Goal: Task Accomplishment & Management: Complete application form

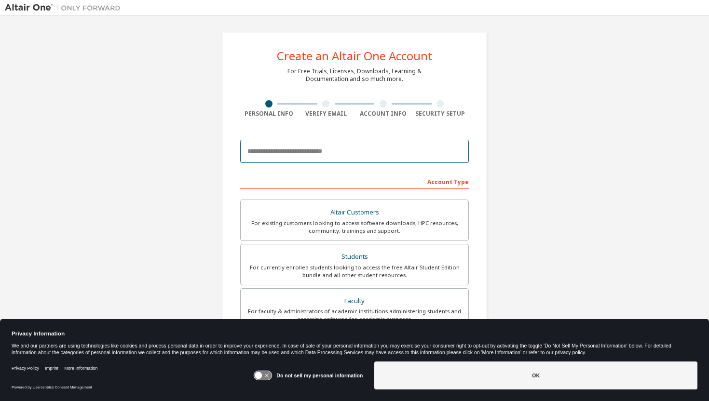
click at [288, 154] on input "email" at bounding box center [354, 151] width 229 height 23
click at [518, 145] on div "Create an Altair One Account For Free Trials, Licenses, Downloads, Learning & D…" at bounding box center [354, 275] width 699 height 511
click at [393, 150] on input "email" at bounding box center [354, 151] width 229 height 23
type input "**********"
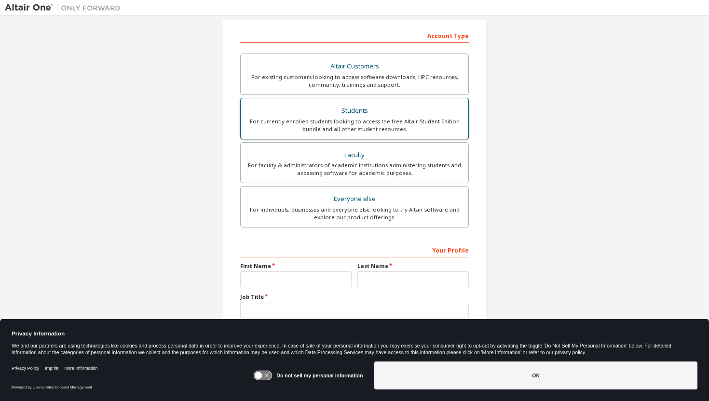
scroll to position [148, 0]
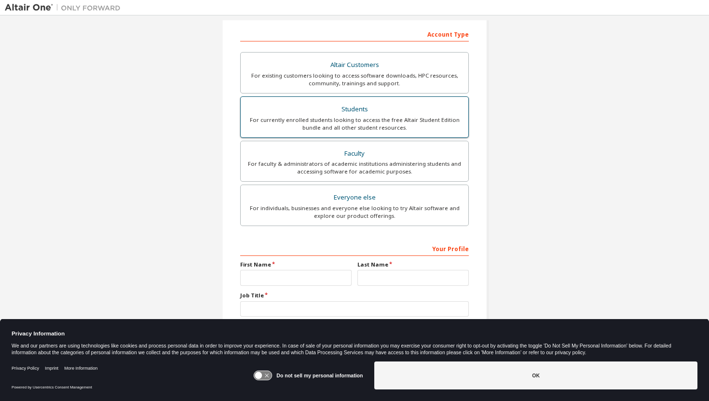
click at [393, 127] on div "For currently enrolled students looking to access the free Altair Student Editi…" at bounding box center [354, 123] width 216 height 15
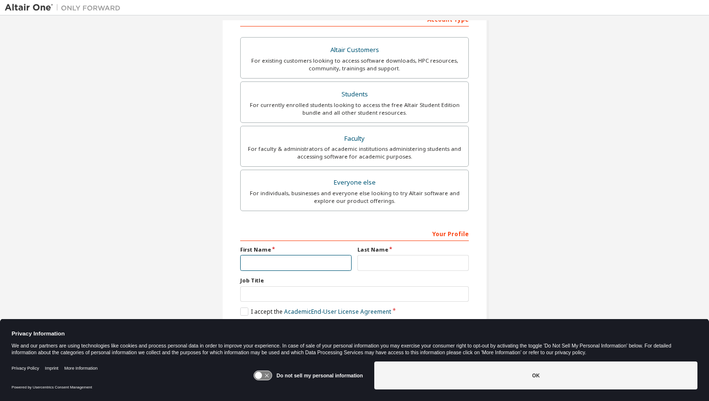
click at [297, 261] on input "text" at bounding box center [295, 263] width 111 height 16
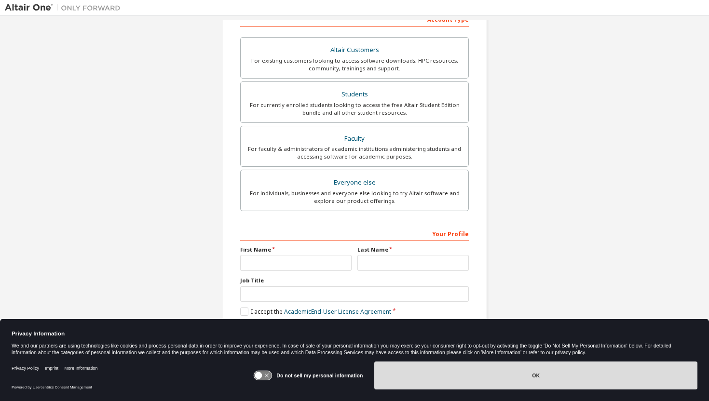
click at [432, 376] on button "OK" at bounding box center [535, 376] width 323 height 28
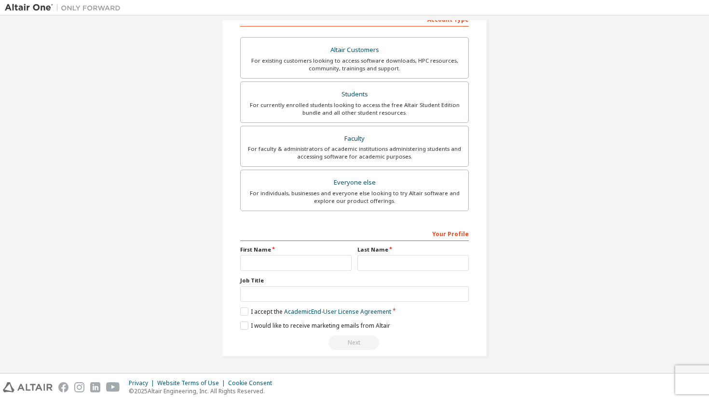
click at [283, 271] on div "Your Profile First Name Last Name Job Title Please provide State/Province to he…" at bounding box center [354, 288] width 229 height 125
click at [283, 266] on input "text" at bounding box center [295, 263] width 111 height 16
type input "******"
type input "*********"
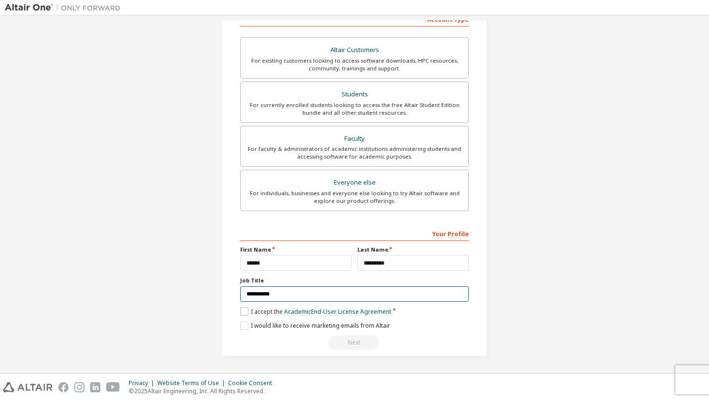
type input "**********"
click at [240, 311] on label "I accept the Academic End-User License Agreement" at bounding box center [315, 312] width 151 height 8
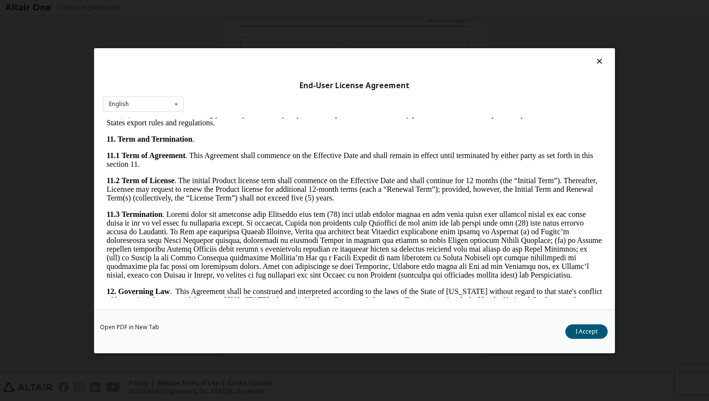
scroll to position [1570, 0]
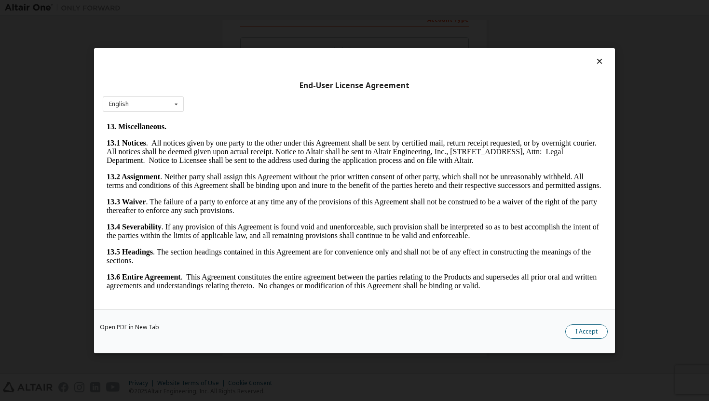
click at [582, 332] on button "I Accept" at bounding box center [586, 331] width 42 height 14
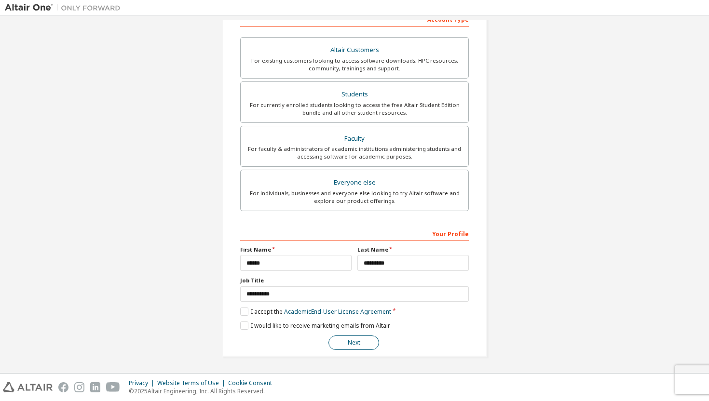
click at [352, 342] on button "Next" at bounding box center [353, 343] width 51 height 14
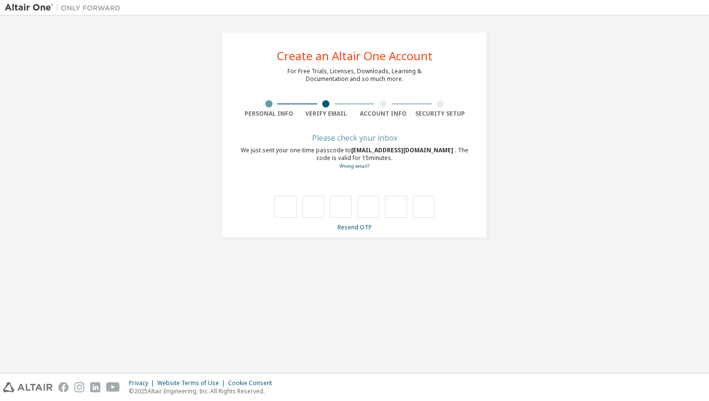
scroll to position [0, 0]
type input "*"
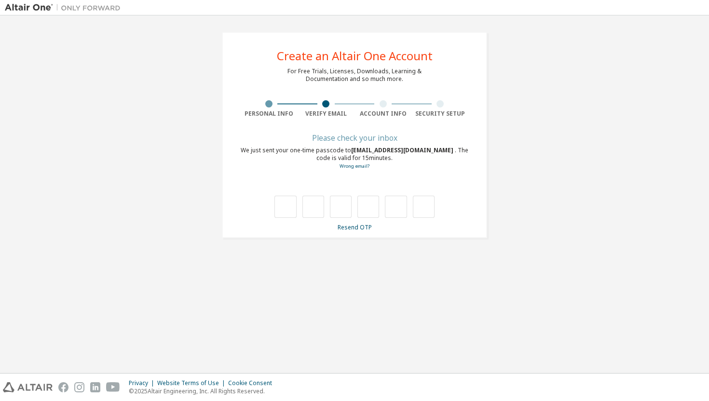
type input "*"
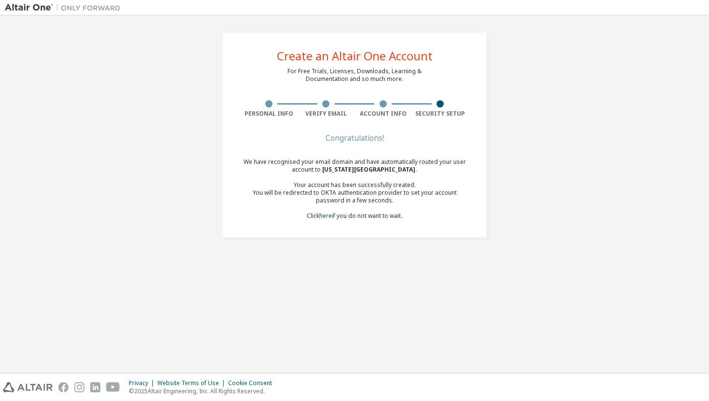
click at [532, 220] on div "Create an Altair One Account For Free Trials, Licenses, Downloads, Learning & D…" at bounding box center [354, 135] width 699 height 230
